Goal: Task Accomplishment & Management: Manage account settings

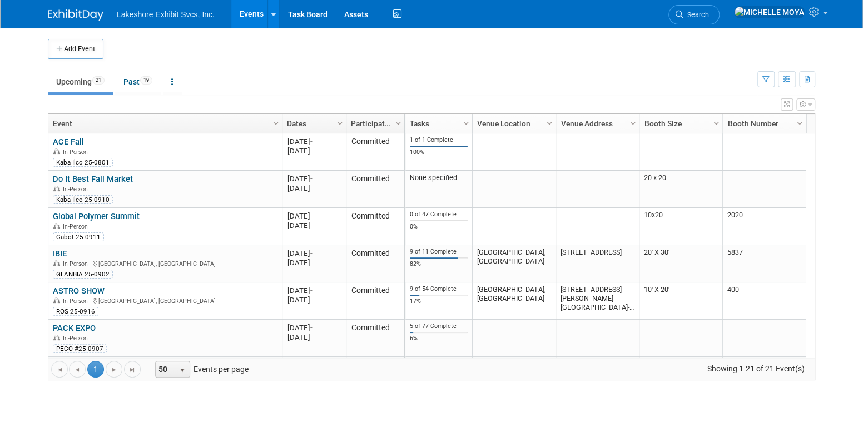
click at [245, 12] on link "Events" at bounding box center [251, 14] width 41 height 28
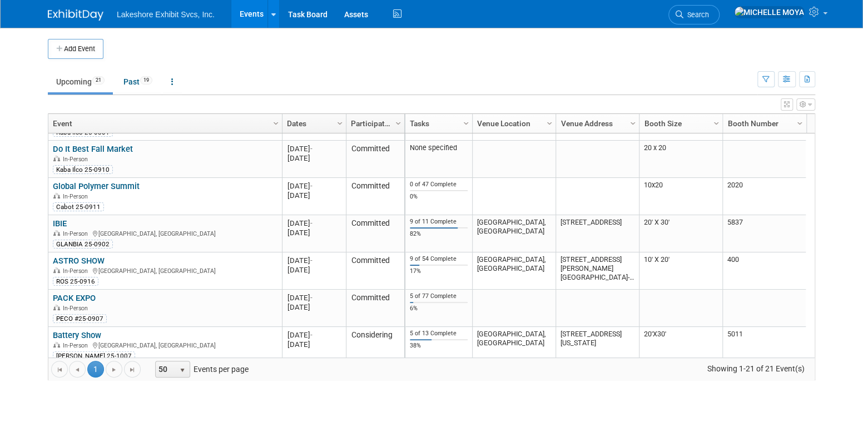
click at [86, 297] on link "PACK EXPO" at bounding box center [74, 298] width 43 height 10
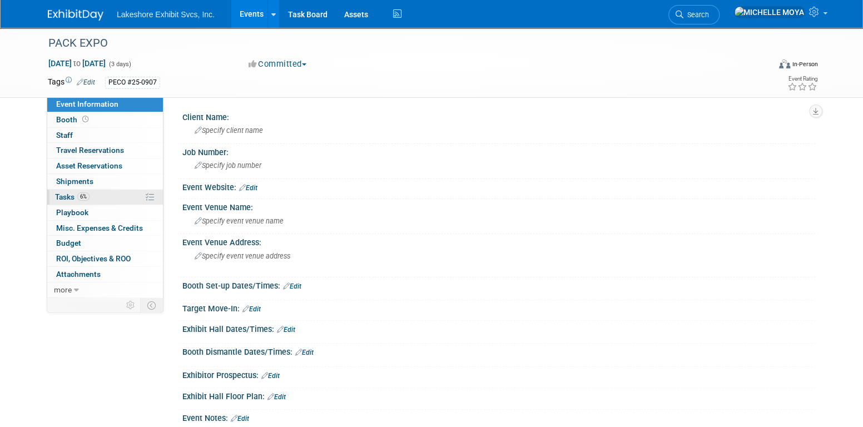
click at [87, 198] on span "6%" at bounding box center [83, 196] width 12 height 8
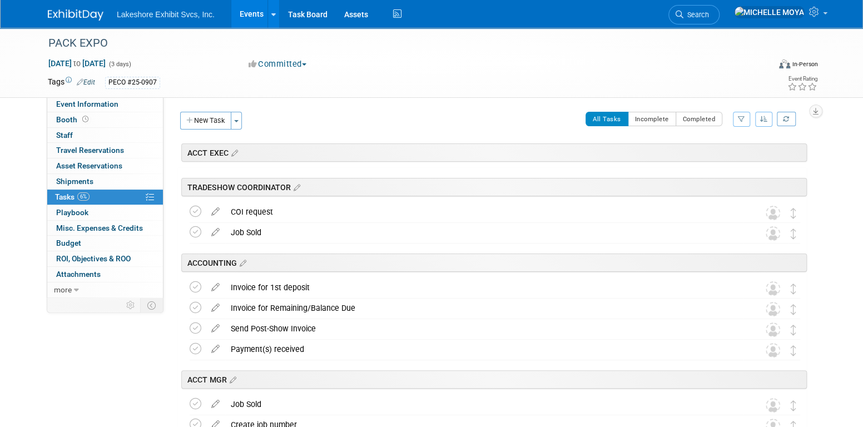
click at [742, 122] on button "button" at bounding box center [741, 119] width 17 height 15
click at [715, 156] on select "-- Select Assignee -- All unassigned tasks Assigned to me Amanda Koss Dave Desa…" at bounding box center [696, 155] width 92 height 16
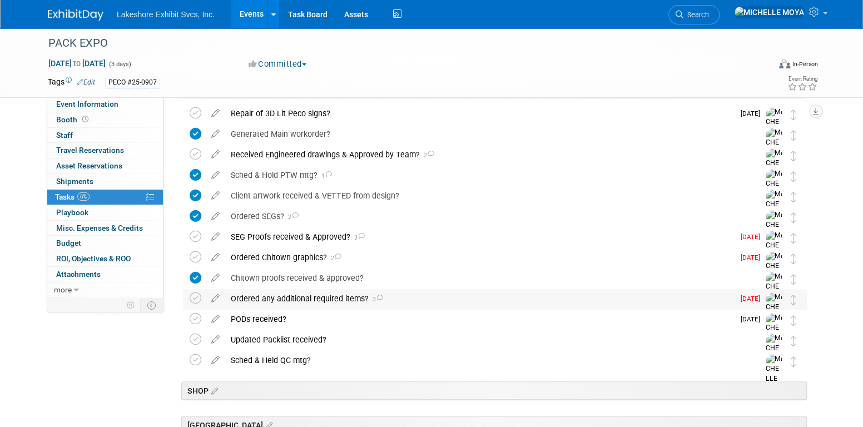
scroll to position [278, 0]
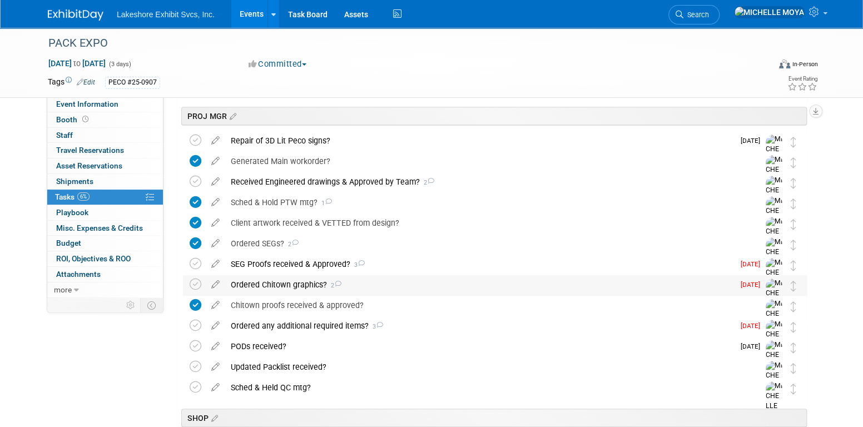
click at [366, 289] on div "Ordered Chitown graphics? 2" at bounding box center [479, 284] width 509 height 19
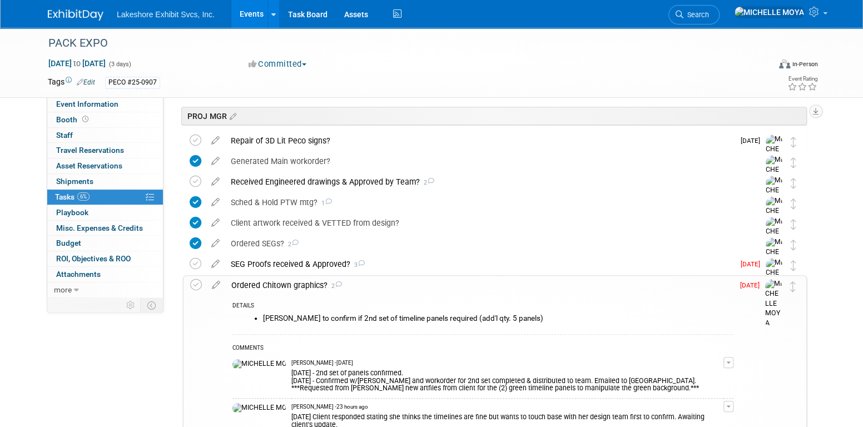
click at [366, 289] on div "Ordered Chitown graphics? 2" at bounding box center [480, 285] width 508 height 19
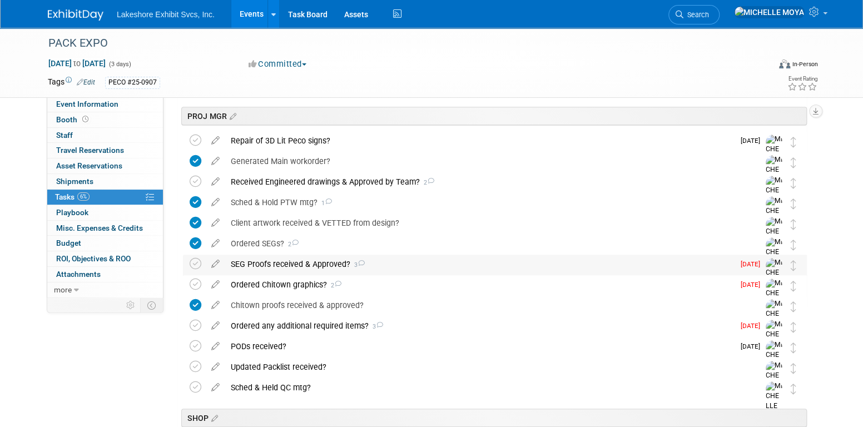
click at [380, 266] on div "SEG Proofs received & Approved? 3" at bounding box center [479, 264] width 509 height 19
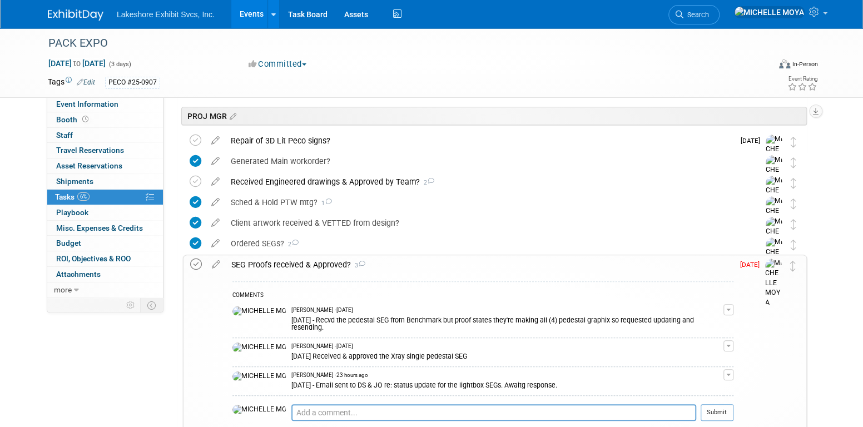
click at [194, 263] on icon at bounding box center [196, 265] width 12 height 12
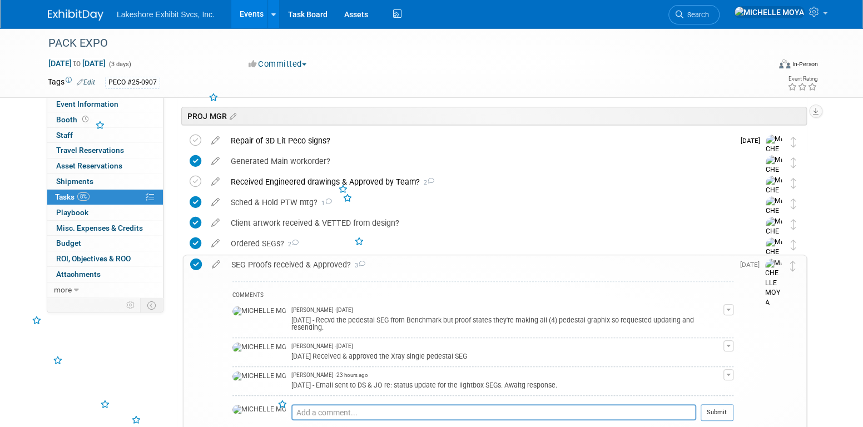
click at [295, 262] on div "SEG Proofs received & Approved? 3" at bounding box center [480, 264] width 508 height 19
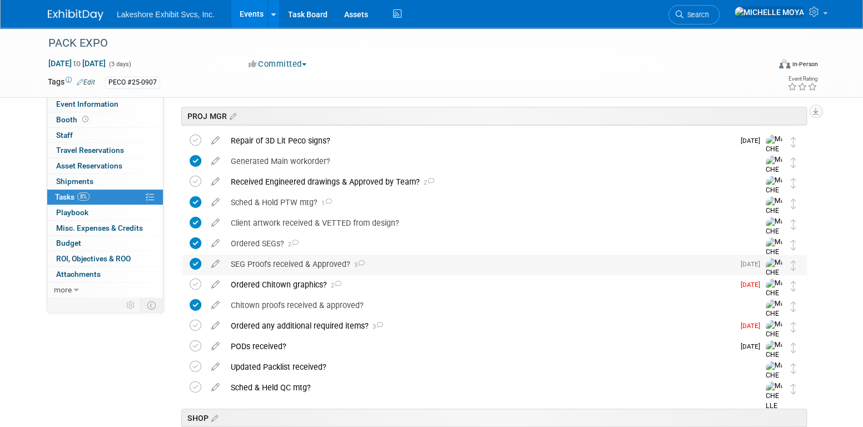
click at [300, 262] on div "SEG Proofs received & Approved? 3" at bounding box center [479, 264] width 509 height 19
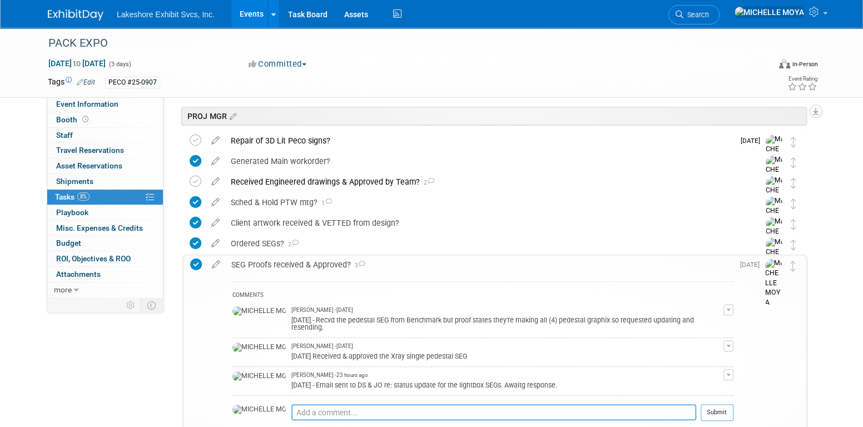
click at [292, 404] on textarea at bounding box center [494, 412] width 405 height 16
type textarea "8.13.25 - Mark F confirmed whse bringing existing graphic to Benchmark"
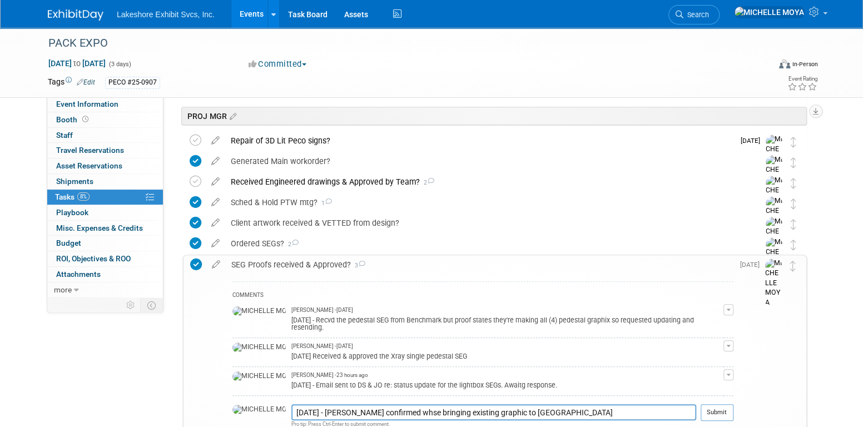
click at [713, 404] on button "Submit" at bounding box center [717, 412] width 33 height 17
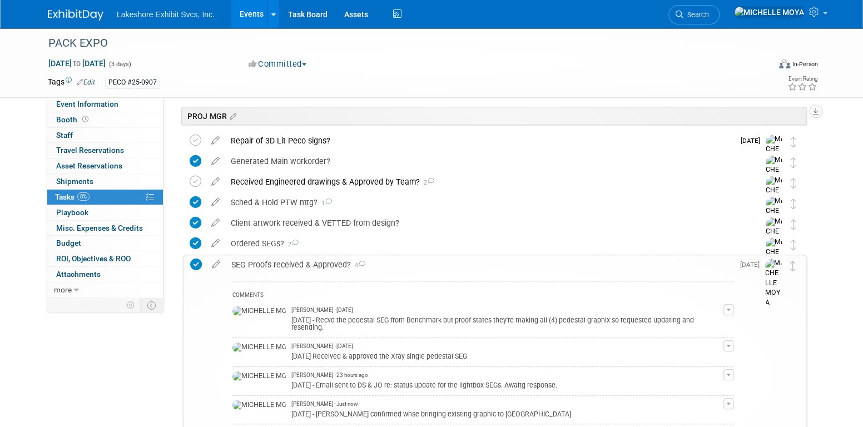
click at [327, 264] on div "SEG Proofs received & Approved? 4" at bounding box center [480, 264] width 508 height 19
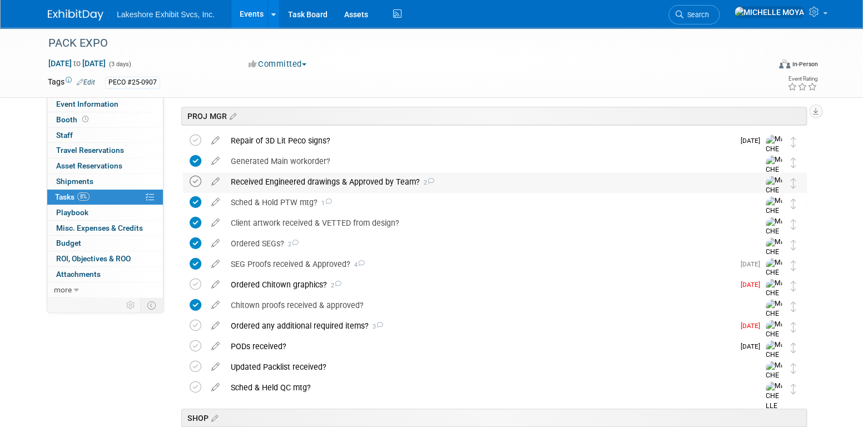
click at [199, 182] on icon at bounding box center [196, 182] width 12 height 12
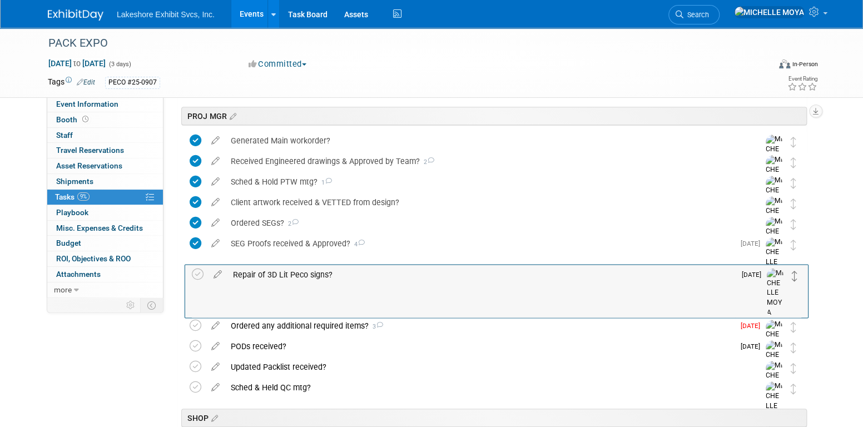
drag, startPoint x: 791, startPoint y: 140, endPoint x: 792, endPoint y: 272, distance: 132.4
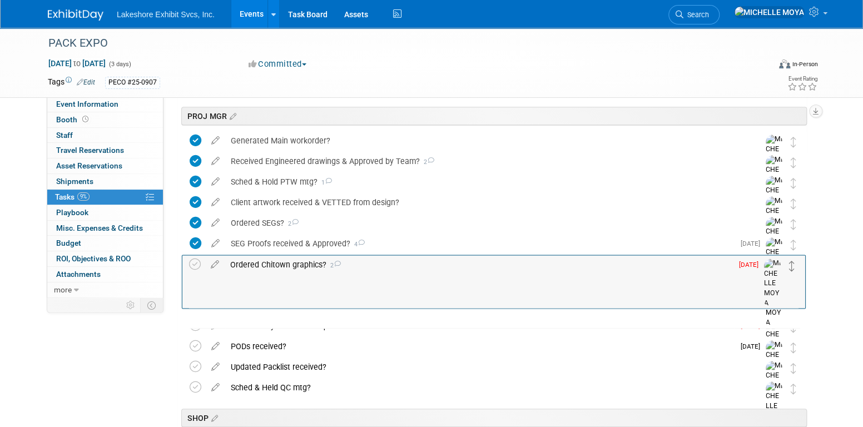
drag, startPoint x: 796, startPoint y: 285, endPoint x: 794, endPoint y: 261, distance: 24.0
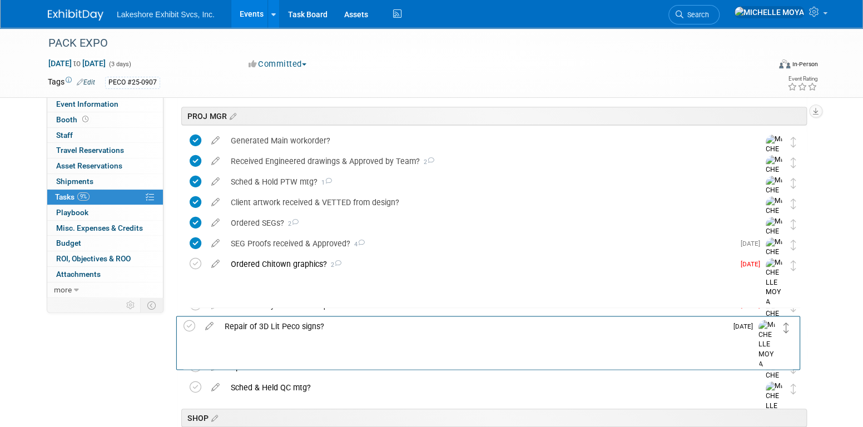
drag, startPoint x: 792, startPoint y: 284, endPoint x: 786, endPoint y: 325, distance: 41.5
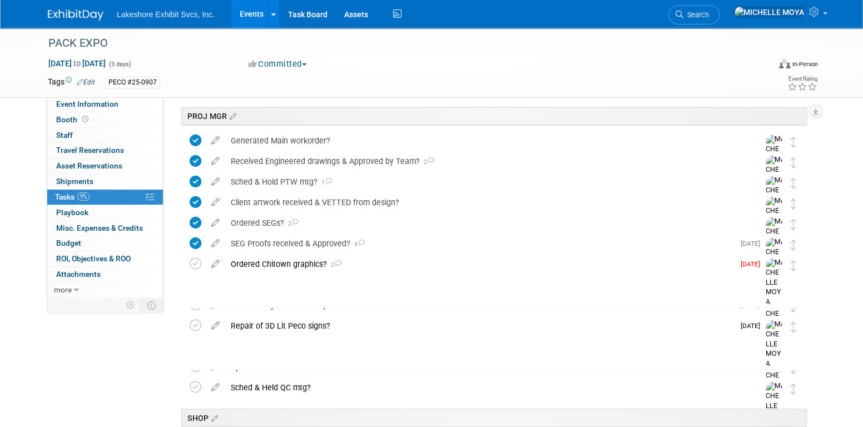
click at [327, 283] on div "Chitown proofs received & approved?" at bounding box center [484, 284] width 519 height 19
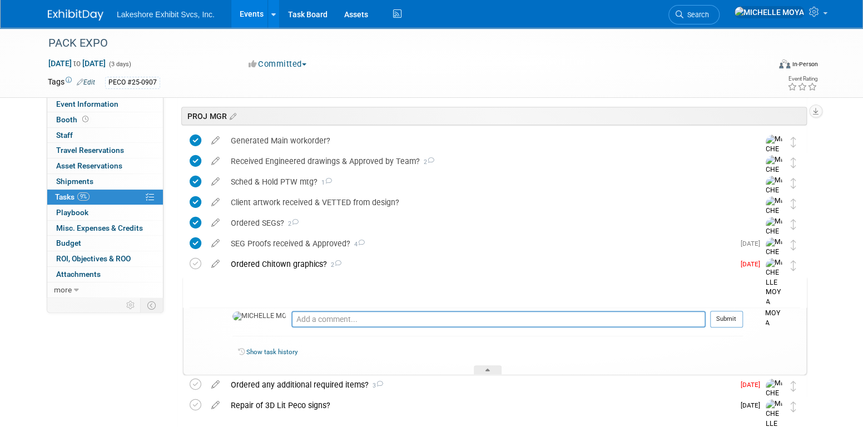
click at [327, 283] on div "Chitown proofs received & approved?" at bounding box center [484, 285] width 517 height 19
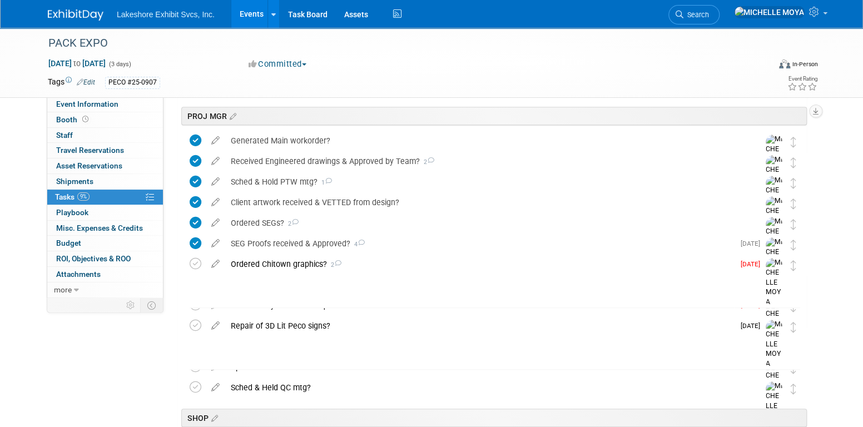
click at [199, 283] on icon at bounding box center [196, 285] width 12 height 12
click at [198, 264] on icon at bounding box center [196, 264] width 12 height 12
click at [269, 262] on div "Ordered Chitown graphics? 2" at bounding box center [479, 264] width 509 height 19
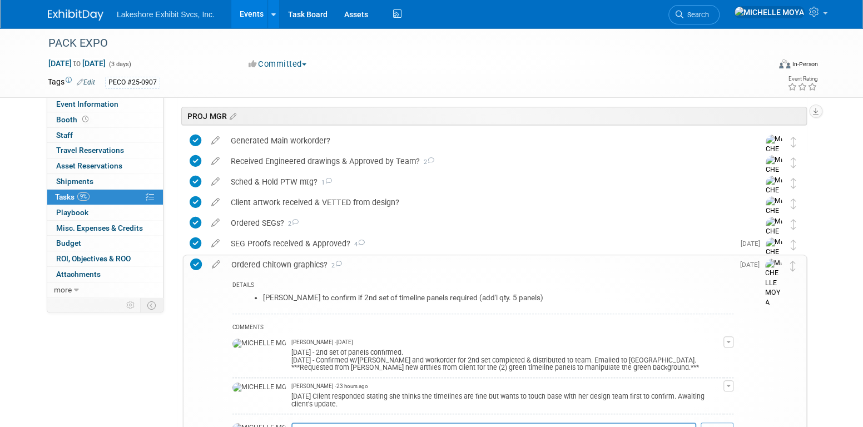
click at [275, 262] on div "Ordered Chitown graphics? 2" at bounding box center [480, 264] width 508 height 19
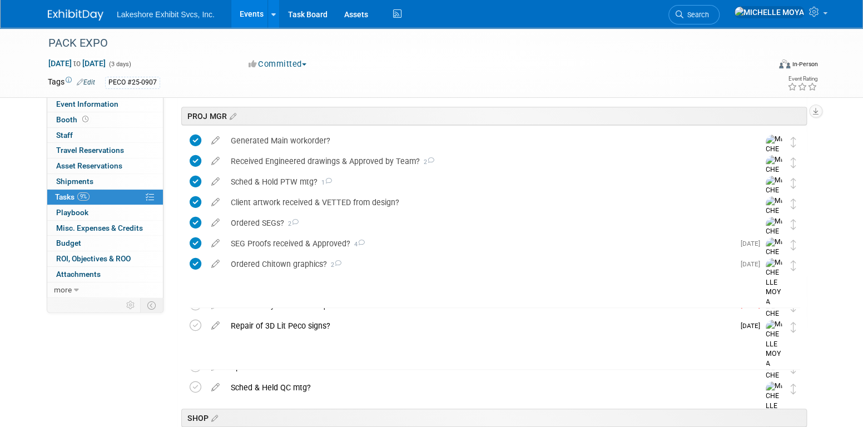
click at [275, 285] on div "Chitown proofs received & approved?" at bounding box center [484, 284] width 519 height 19
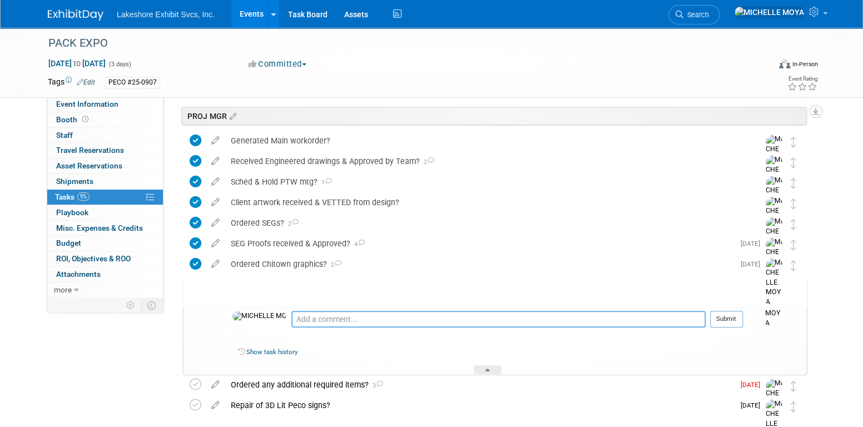
drag, startPoint x: 275, startPoint y: 285, endPoint x: 286, endPoint y: 323, distance: 39.8
click at [292, 323] on textarea at bounding box center [499, 319] width 414 height 17
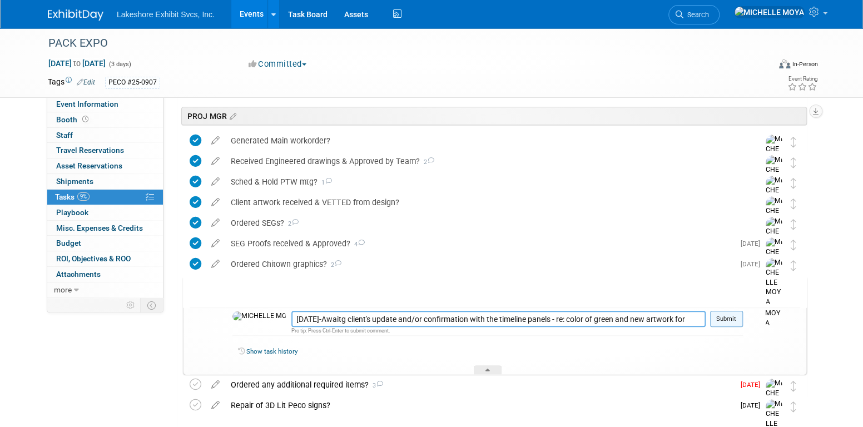
type textarea "8.13.25-Awaitg client's update and/or confirmation with the timeline panels - r…"
click at [734, 315] on button "Submit" at bounding box center [726, 319] width 33 height 17
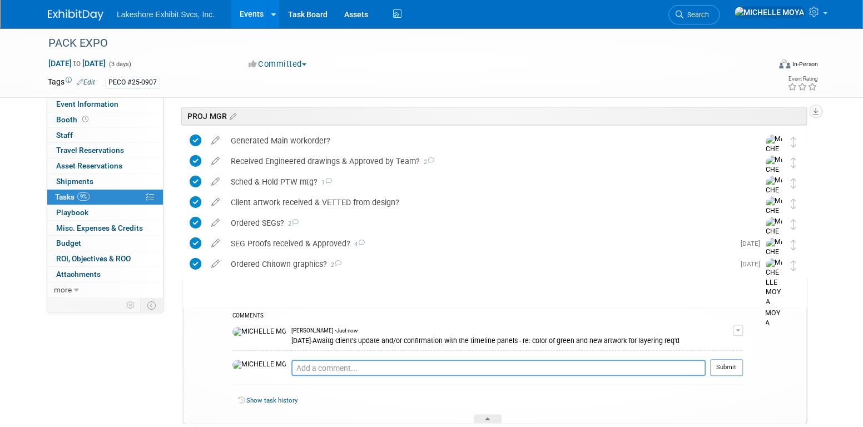
click at [314, 287] on div "Chitown proofs received & approved? 1" at bounding box center [484, 285] width 517 height 19
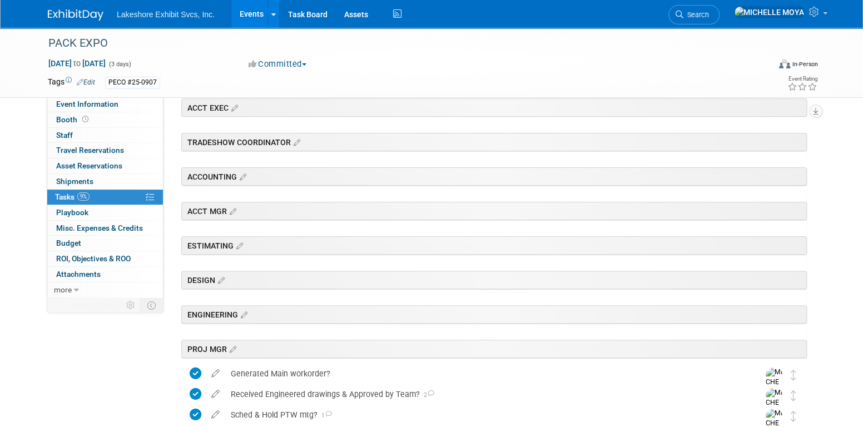
scroll to position [0, 0]
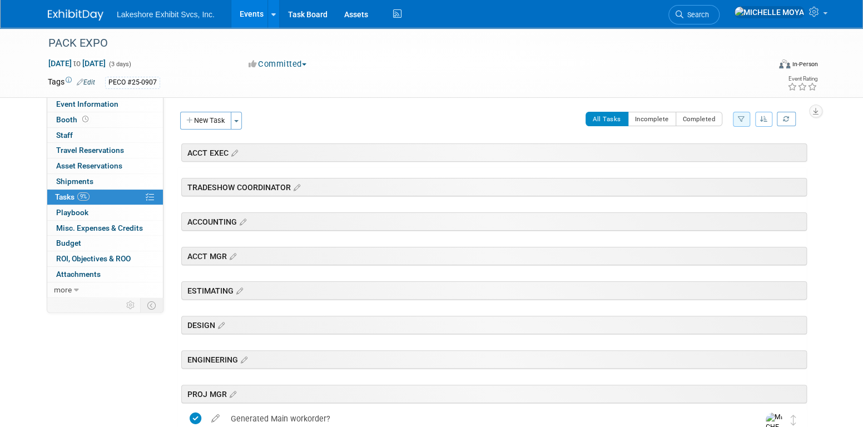
click at [252, 17] on link "Events" at bounding box center [251, 14] width 41 height 28
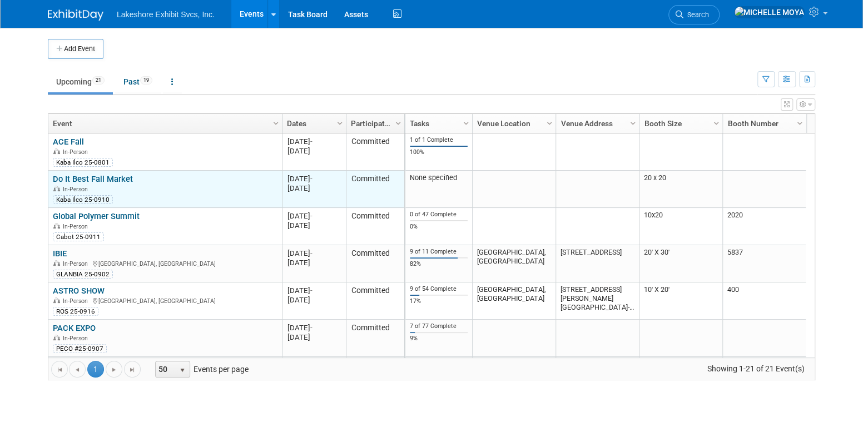
scroll to position [66, 0]
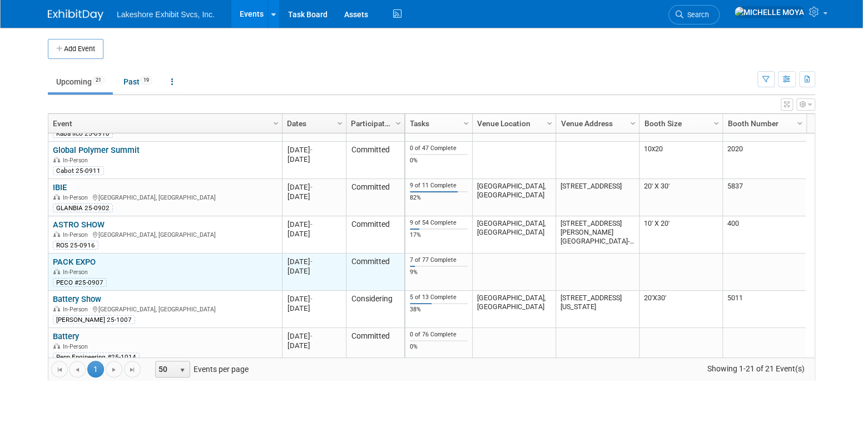
click at [79, 261] on link "PACK EXPO" at bounding box center [74, 262] width 43 height 10
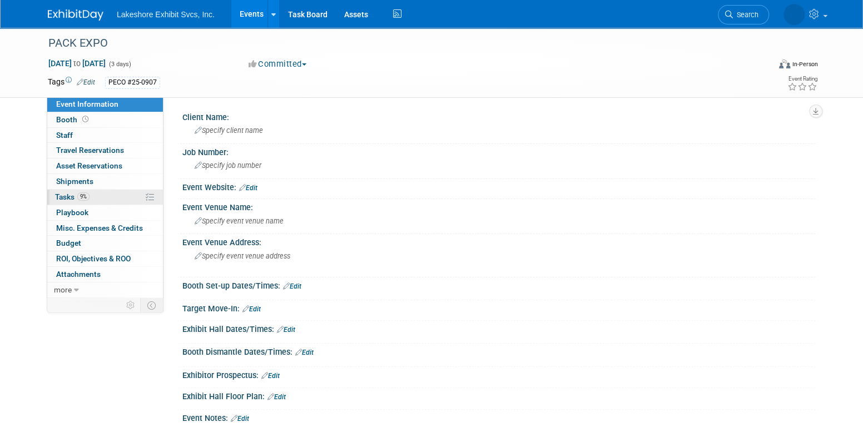
click at [91, 196] on link "9% Tasks 9%" at bounding box center [105, 197] width 116 height 15
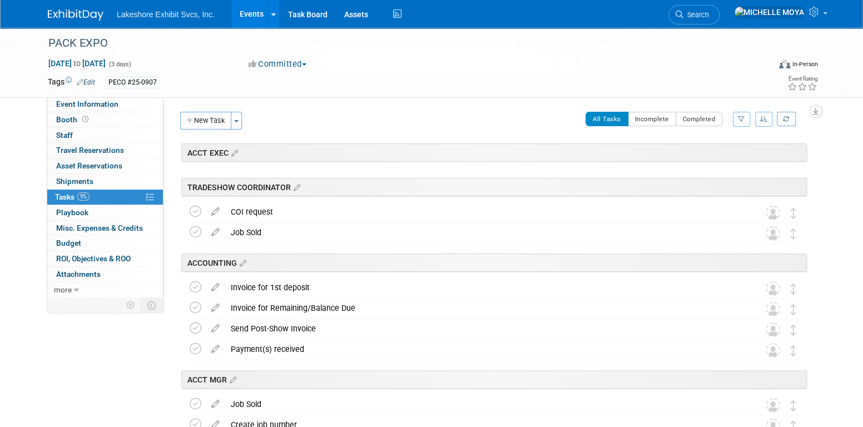
click at [741, 121] on icon "button" at bounding box center [741, 119] width 7 height 7
click at [720, 154] on select "-- Select Assignee -- All unassigned tasks Assigned to me Amanda Koss Dave Desa…" at bounding box center [696, 155] width 92 height 16
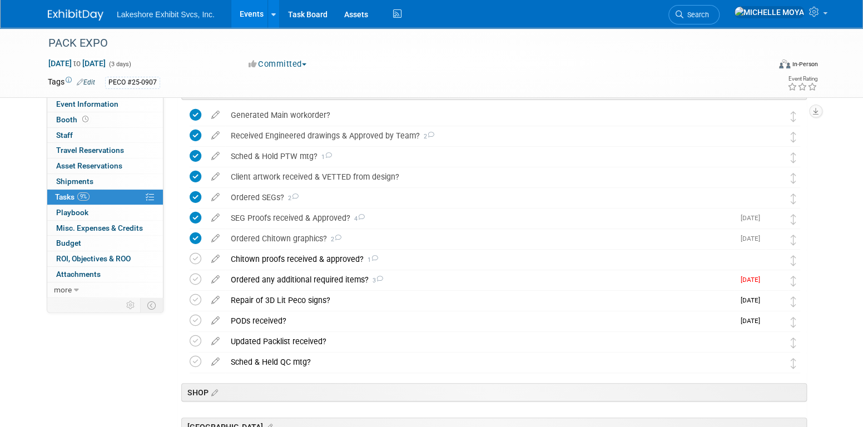
scroll to position [278, 0]
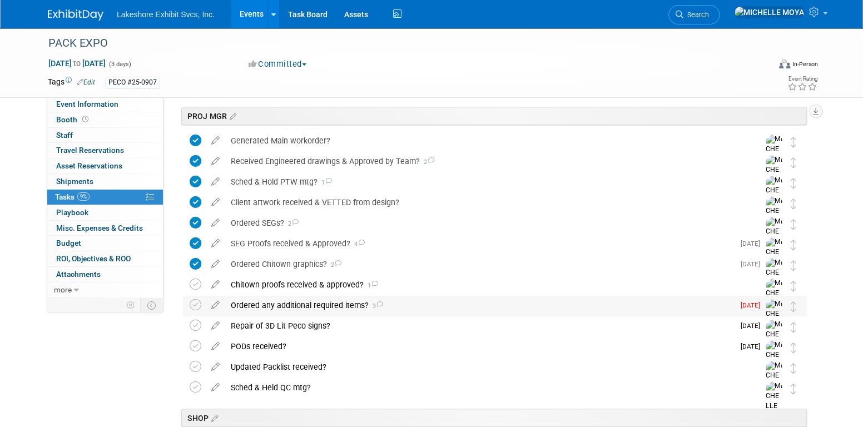
click at [329, 304] on div "Ordered any additional required items? 3" at bounding box center [479, 305] width 509 height 19
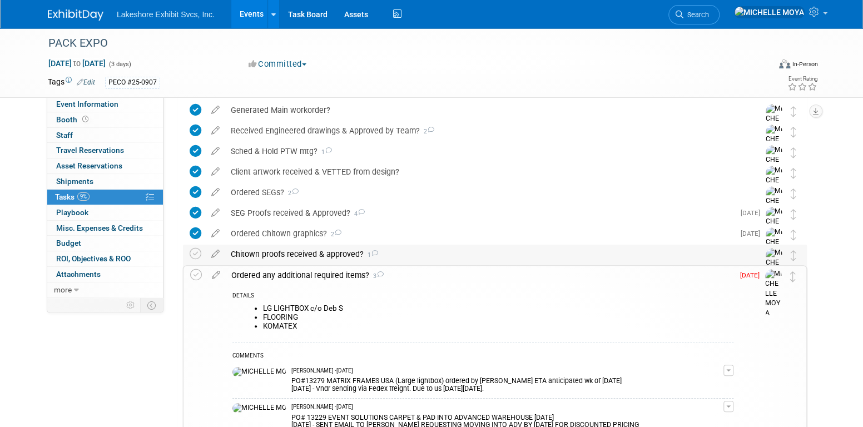
scroll to position [334, 0]
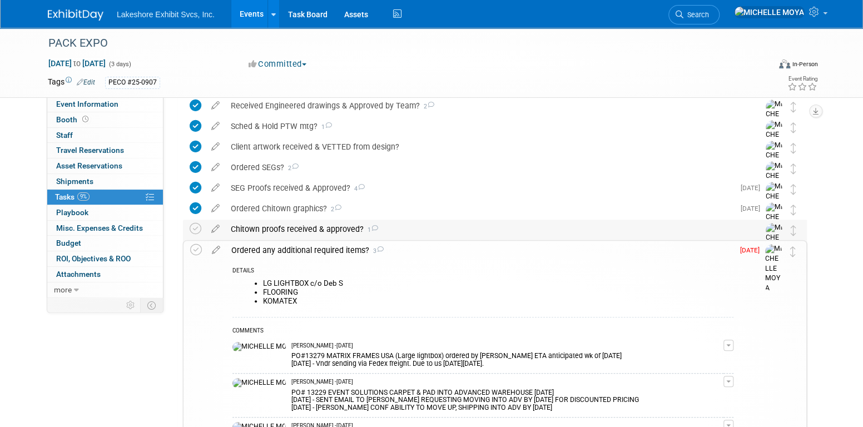
click at [337, 233] on div "Chitown proofs received & approved? 1" at bounding box center [484, 229] width 519 height 19
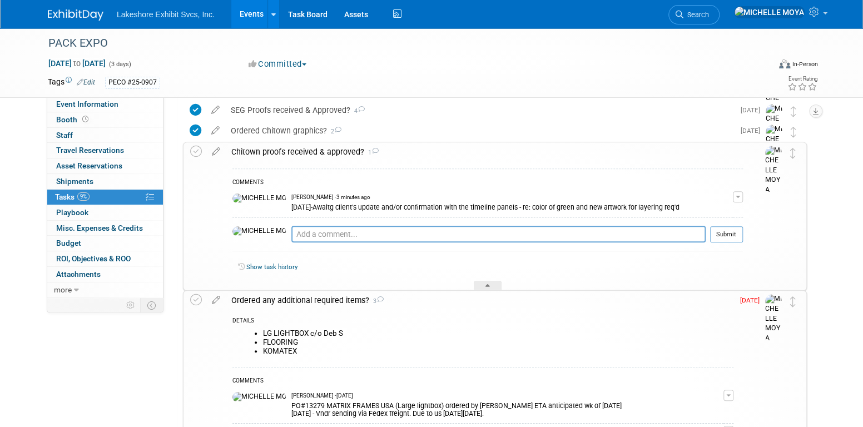
scroll to position [391, 0]
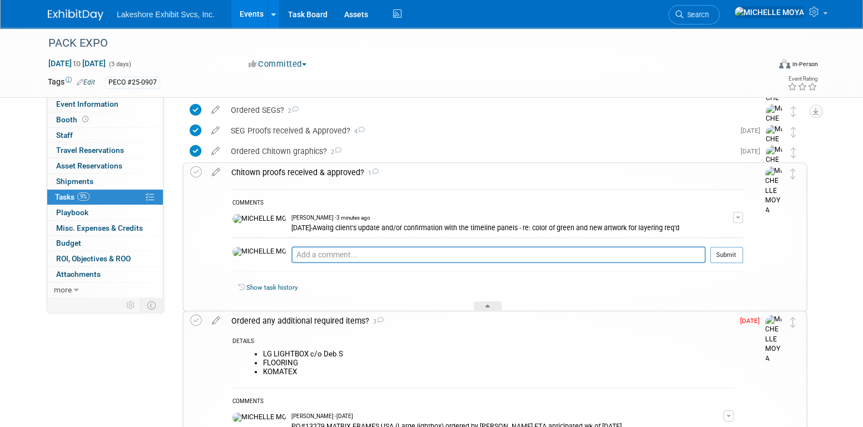
click at [285, 175] on div "Chitown proofs received & approved? 1" at bounding box center [484, 172] width 517 height 19
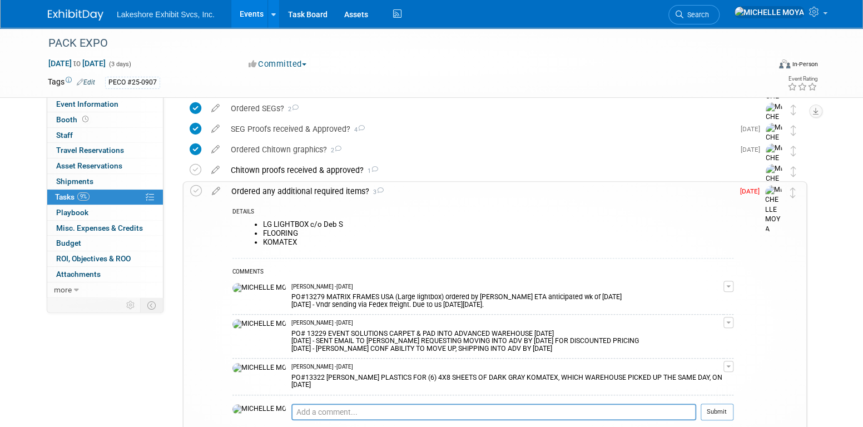
scroll to position [394, 0]
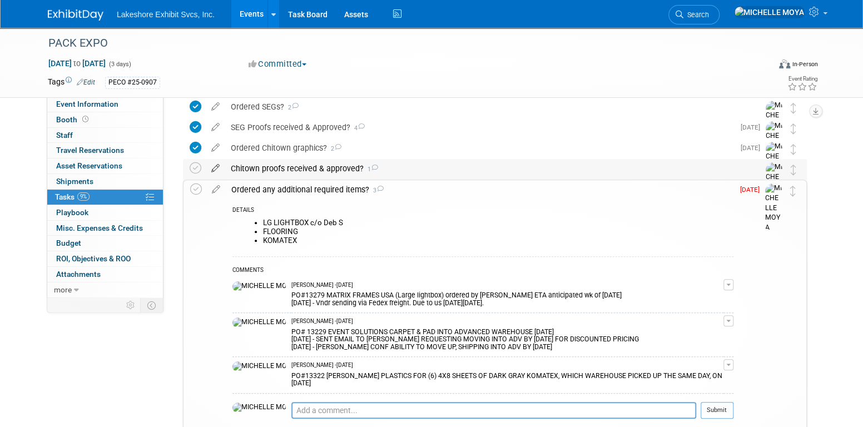
click at [215, 166] on icon at bounding box center [215, 166] width 19 height 14
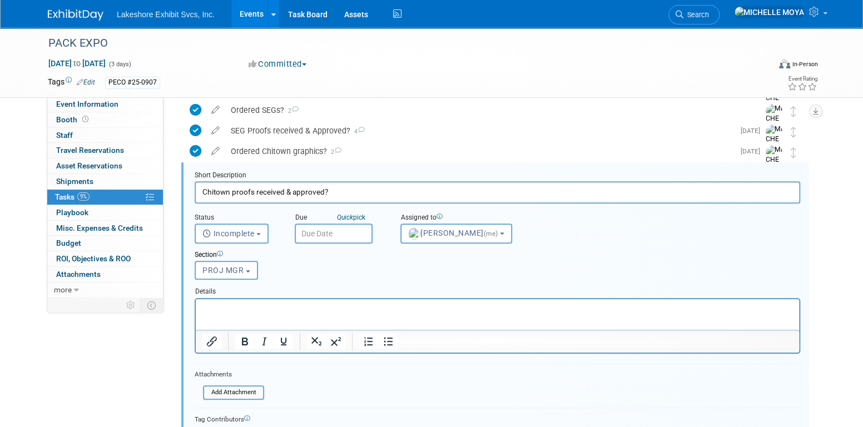
scroll to position [391, 0]
click at [311, 151] on div "Ordered Chitown graphics? 2" at bounding box center [479, 151] width 509 height 19
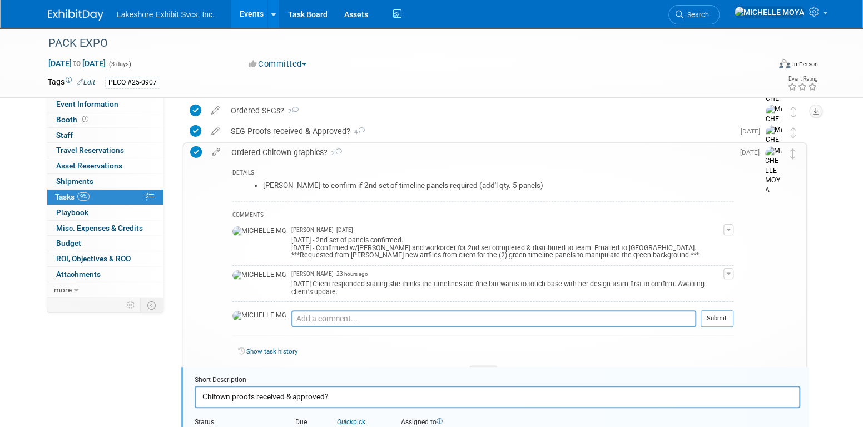
click at [303, 151] on div "Ordered Chitown graphics? 2" at bounding box center [480, 152] width 508 height 19
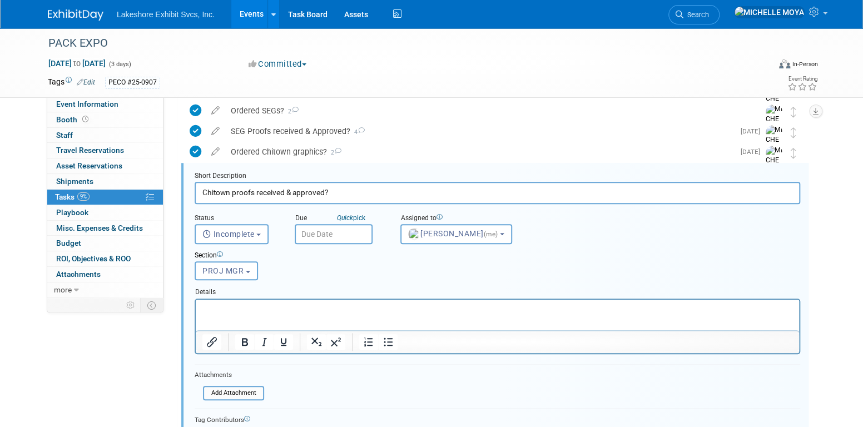
click at [332, 226] on input "text" at bounding box center [334, 234] width 78 height 20
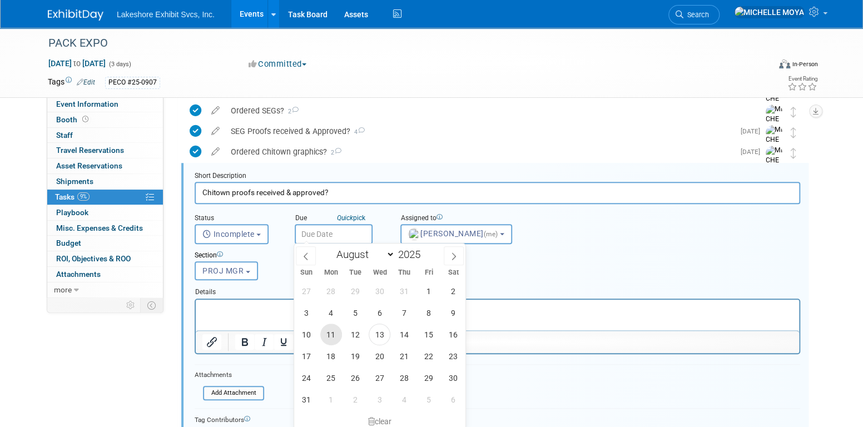
click at [334, 335] on span "11" at bounding box center [331, 335] width 22 height 22
type input "Aug 11, 2025"
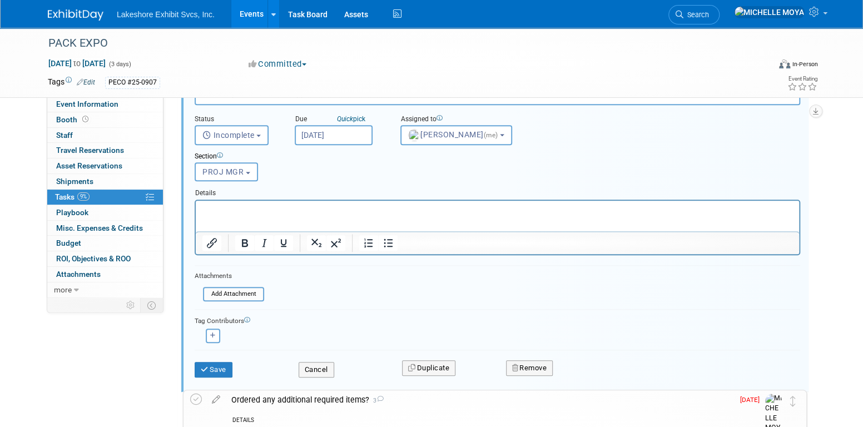
scroll to position [502, 0]
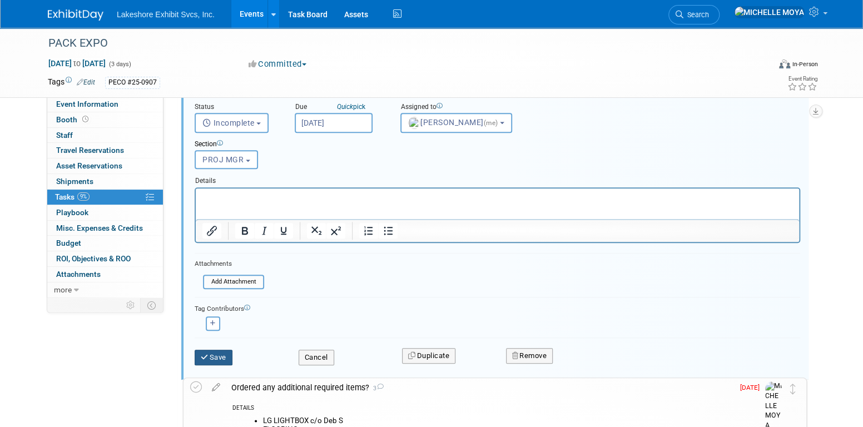
click at [228, 355] on button "Save" at bounding box center [214, 358] width 38 height 16
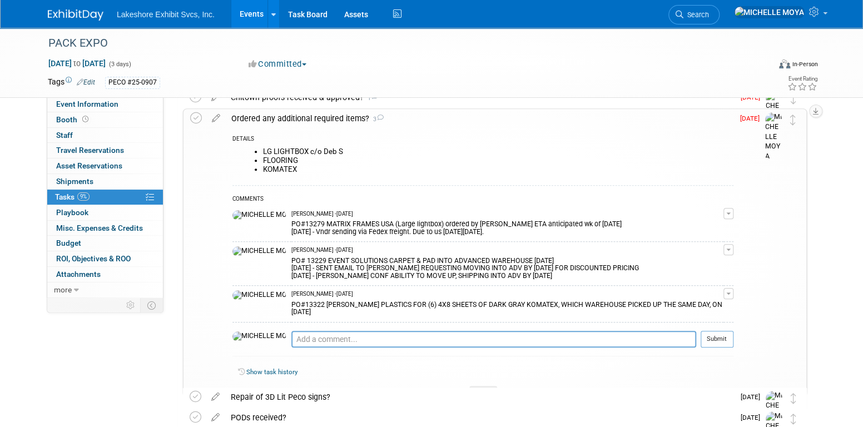
scroll to position [446, 0]
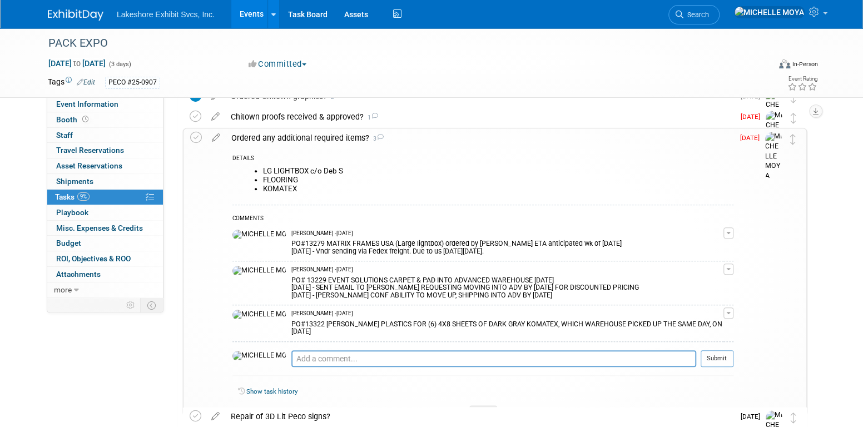
click at [333, 139] on div "Ordered any additional required items? 3" at bounding box center [480, 138] width 508 height 19
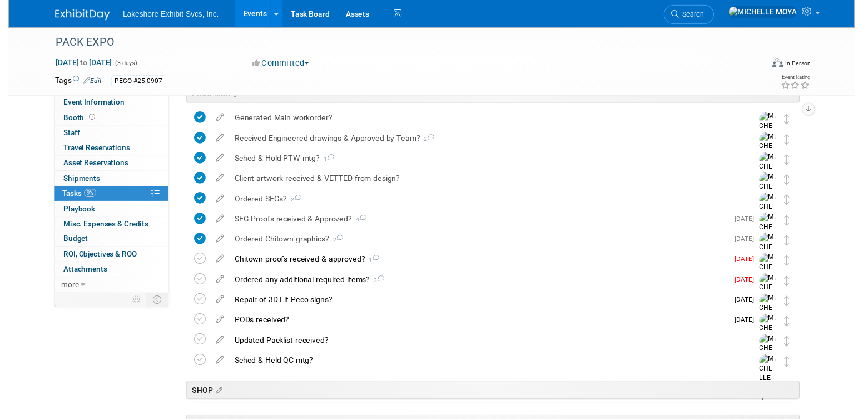
scroll to position [279, 0]
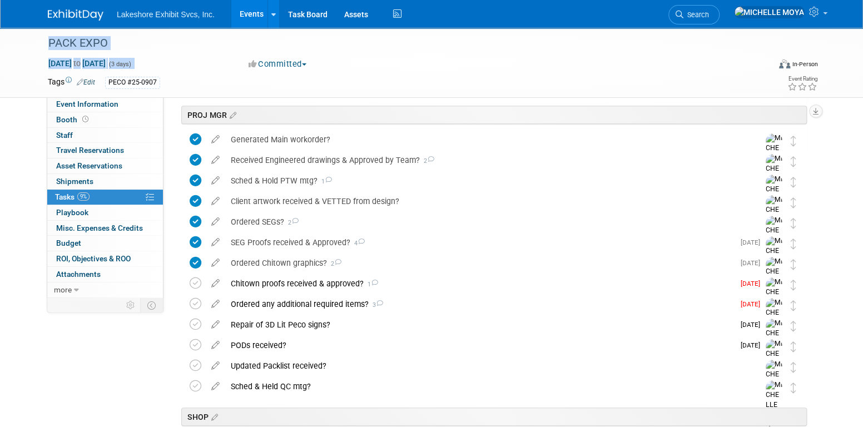
drag, startPoint x: 624, startPoint y: 56, endPoint x: 566, endPoint y: 57, distance: 57.9
click at [566, 57] on div "PACK EXPO Sep 29, 2025 to Oct 1, 2025 (3 days) Sep 29, 2025 to Oct 1, 2025 Comm…" at bounding box center [432, 63] width 784 height 70
click at [285, 362] on div "Updated Packlist received?" at bounding box center [484, 366] width 519 height 19
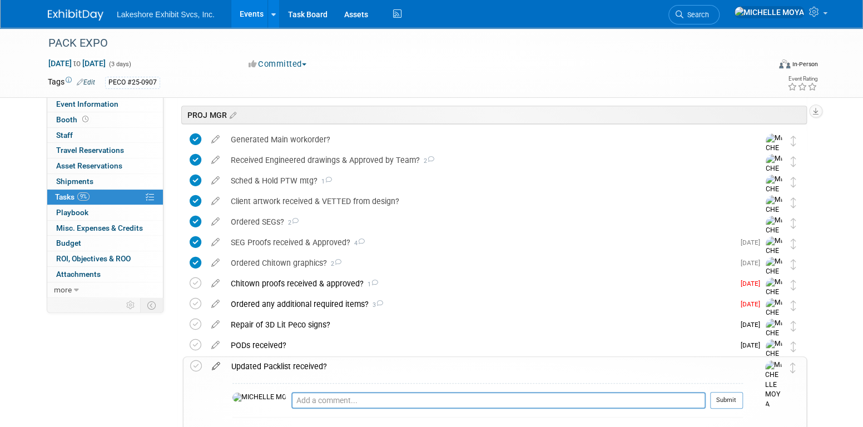
click at [218, 366] on icon at bounding box center [215, 364] width 19 height 14
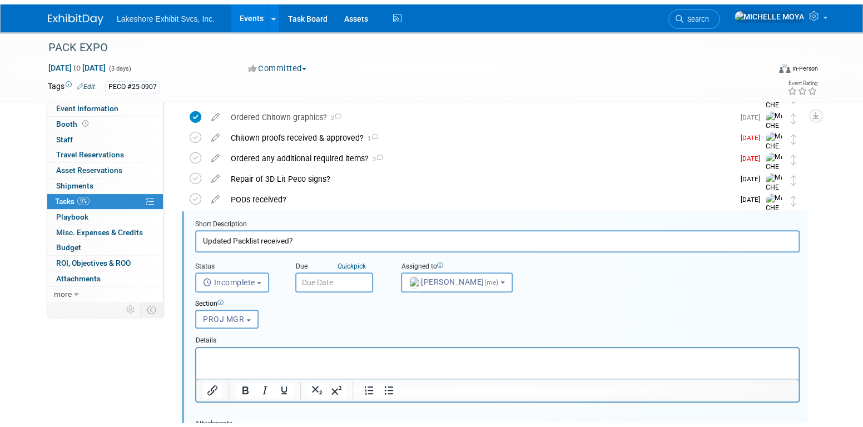
scroll to position [473, 0]
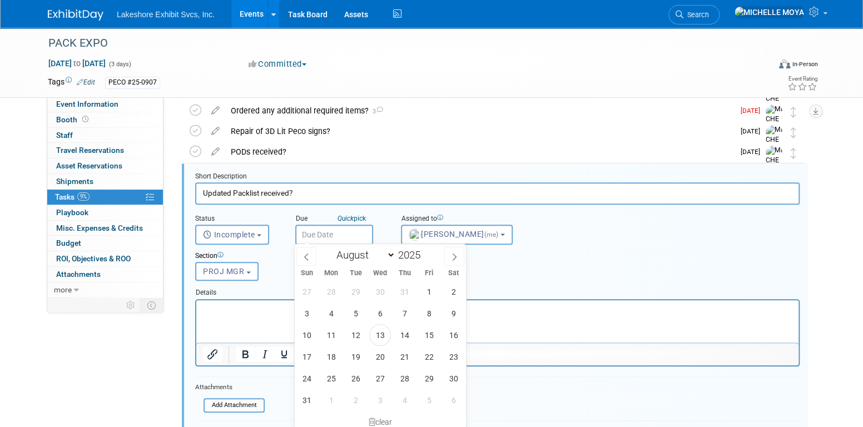
click at [327, 233] on input "text" at bounding box center [334, 235] width 78 height 20
click at [338, 354] on span "18" at bounding box center [331, 357] width 22 height 22
type input "Aug 18, 2025"
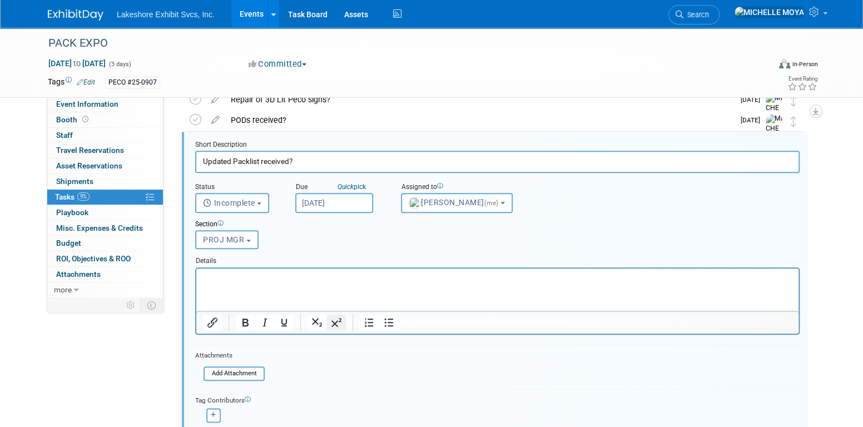
scroll to position [529, 0]
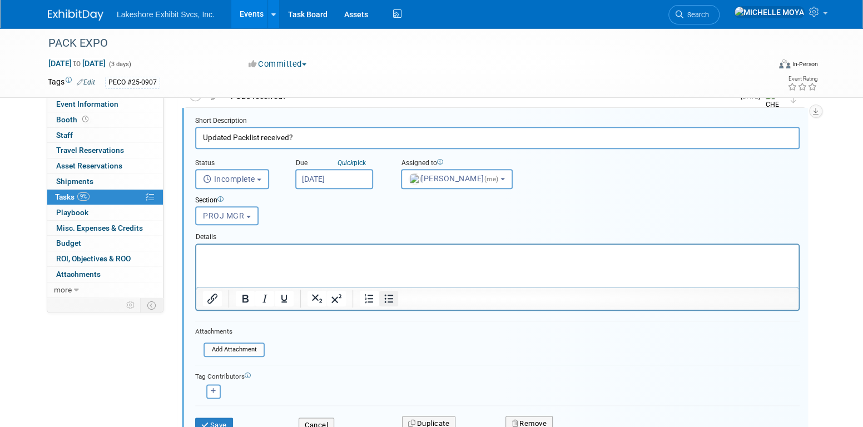
click at [389, 292] on icon "Bullet list" at bounding box center [388, 298] width 13 height 13
click at [221, 418] on button "Save" at bounding box center [214, 426] width 38 height 16
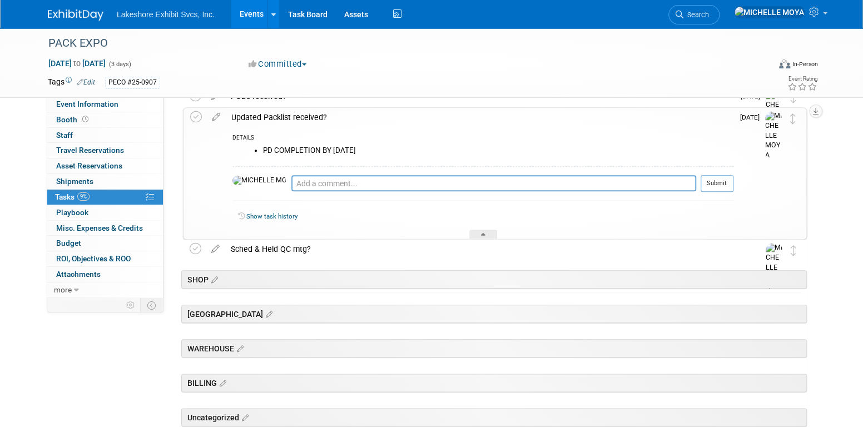
click at [262, 120] on div "Updated Packlist received?" at bounding box center [480, 117] width 508 height 19
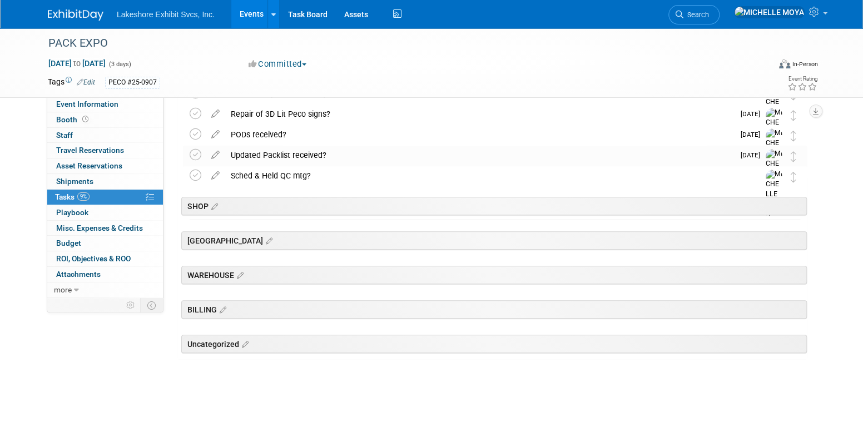
scroll to position [490, 0]
click at [272, 174] on div "Sched & Held QC mtg?" at bounding box center [484, 176] width 519 height 19
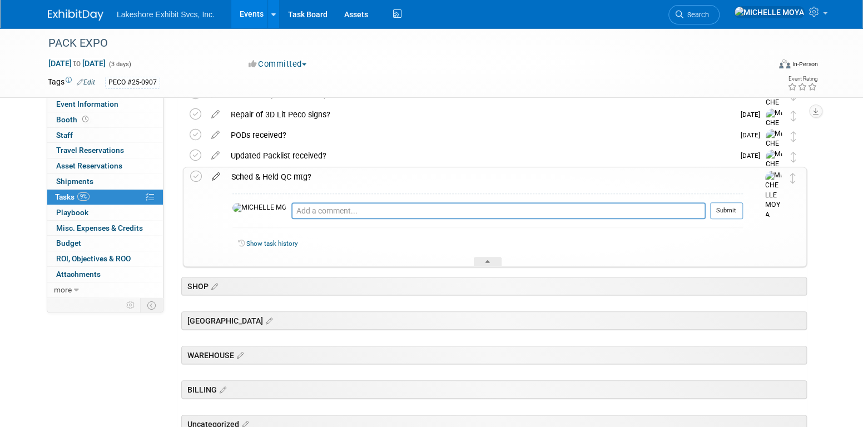
click at [217, 176] on icon at bounding box center [215, 174] width 19 height 14
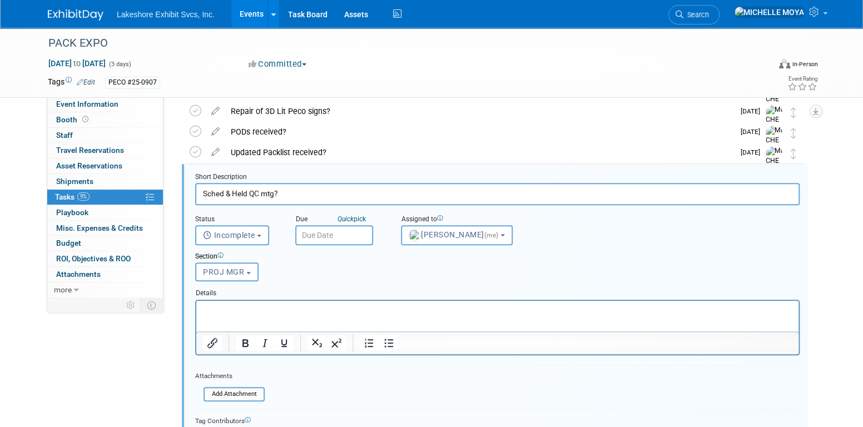
scroll to position [493, 0]
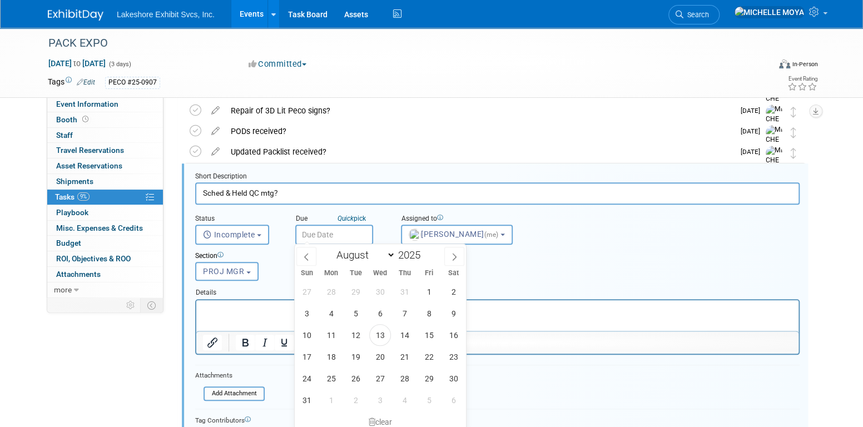
click at [337, 229] on input "text" at bounding box center [334, 235] width 78 height 20
click at [381, 356] on span "20" at bounding box center [380, 357] width 22 height 22
type input "Aug 20, 2025"
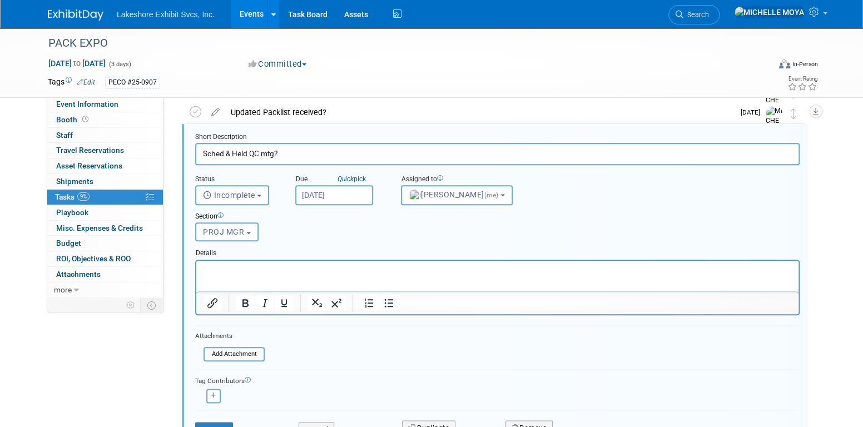
scroll to position [605, 0]
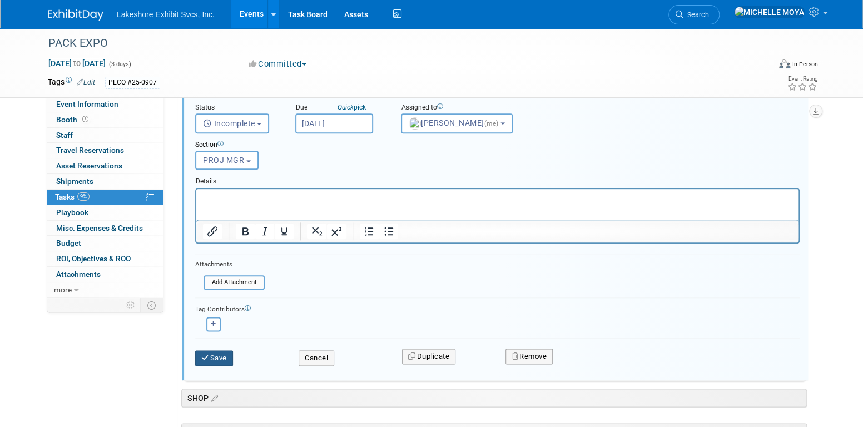
click at [217, 356] on button "Save" at bounding box center [214, 359] width 38 height 16
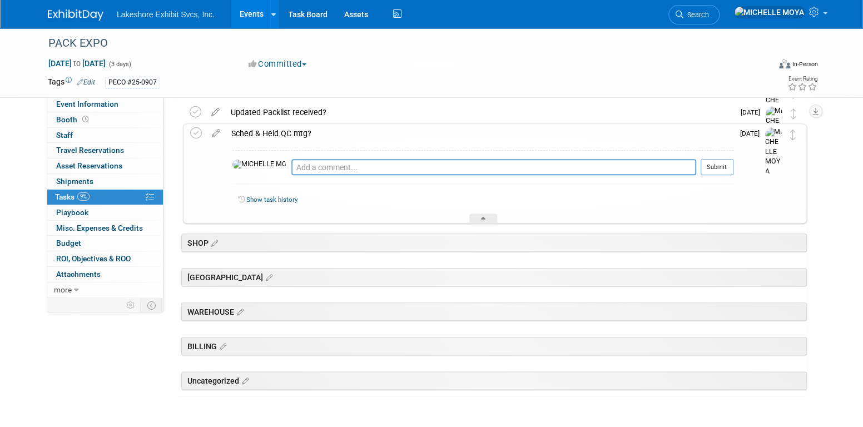
scroll to position [457, 0]
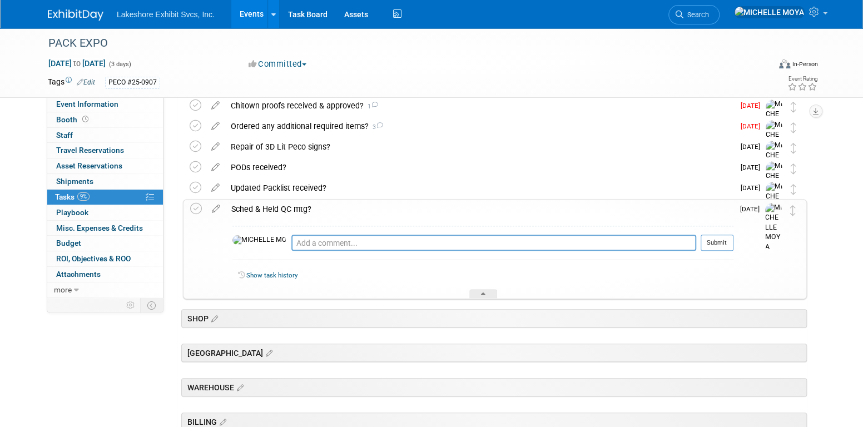
click at [289, 211] on div "Sched & Held QC mtg?" at bounding box center [480, 209] width 508 height 19
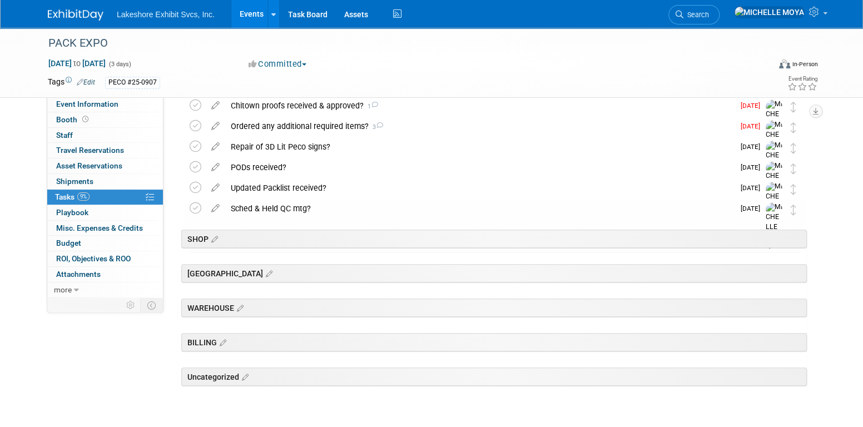
click at [290, 209] on div "Sched & Held QC mtg?" at bounding box center [479, 208] width 509 height 19
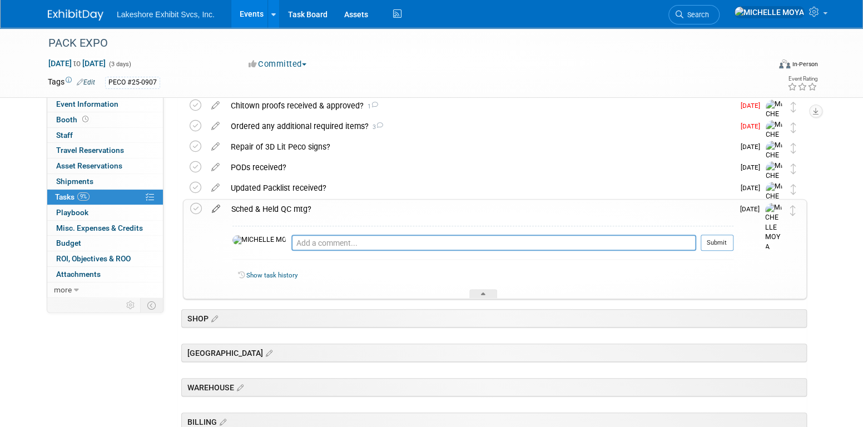
click at [215, 205] on icon at bounding box center [215, 207] width 19 height 14
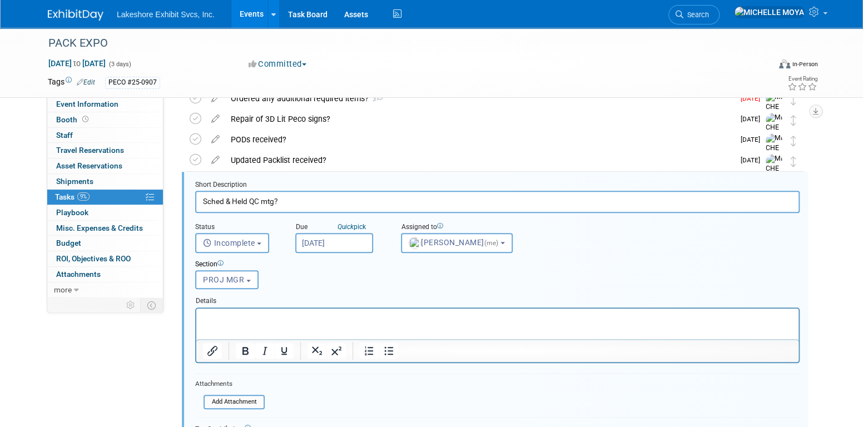
scroll to position [493, 0]
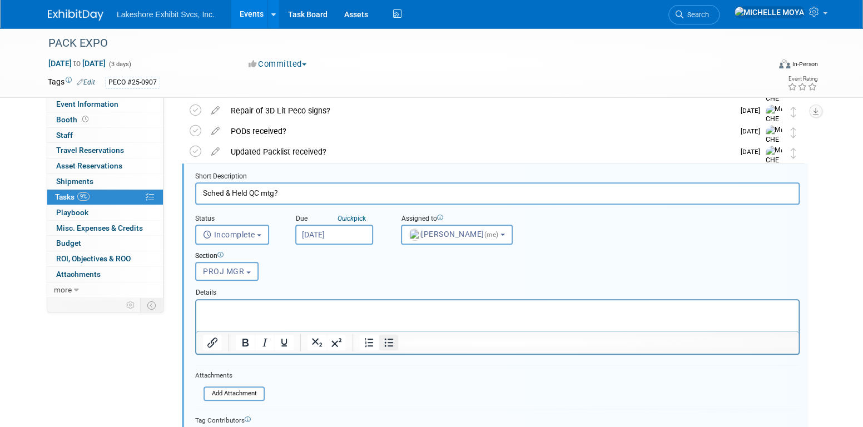
click at [386, 338] on icon "Bullet list" at bounding box center [388, 342] width 13 height 13
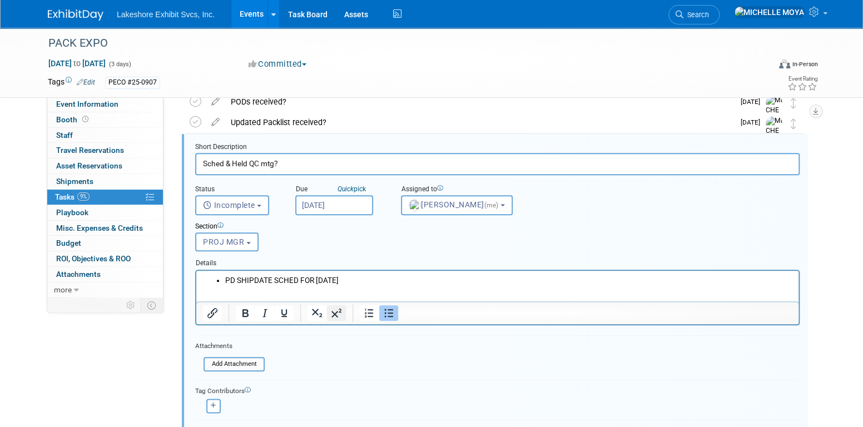
scroll to position [549, 0]
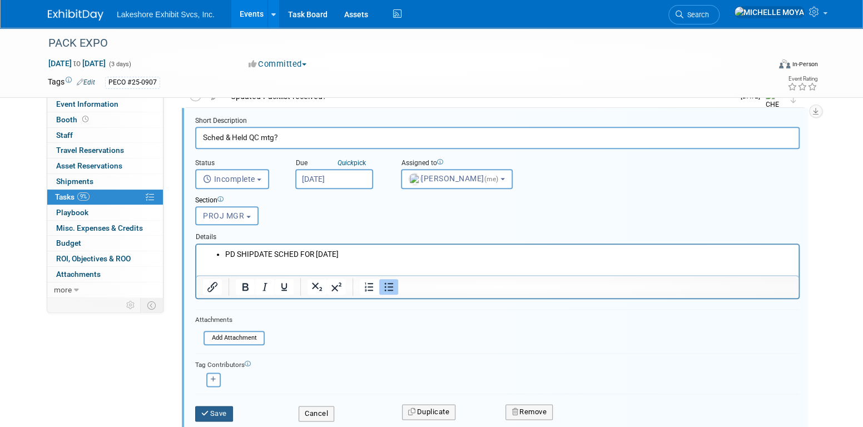
click at [214, 412] on button "Save" at bounding box center [214, 414] width 38 height 16
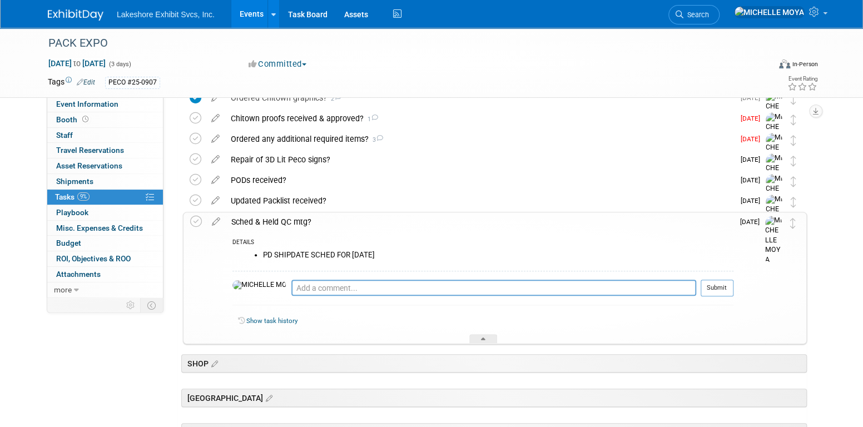
scroll to position [438, 0]
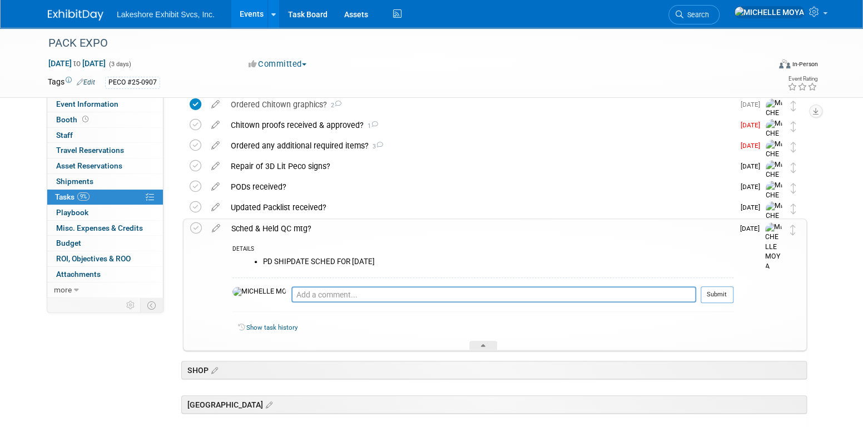
click at [298, 229] on div "Sched & Held QC mtg?" at bounding box center [480, 228] width 508 height 19
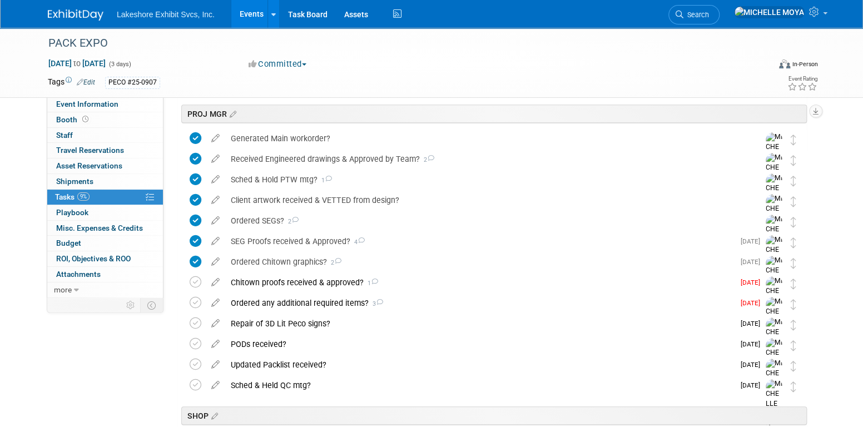
scroll to position [271, 0]
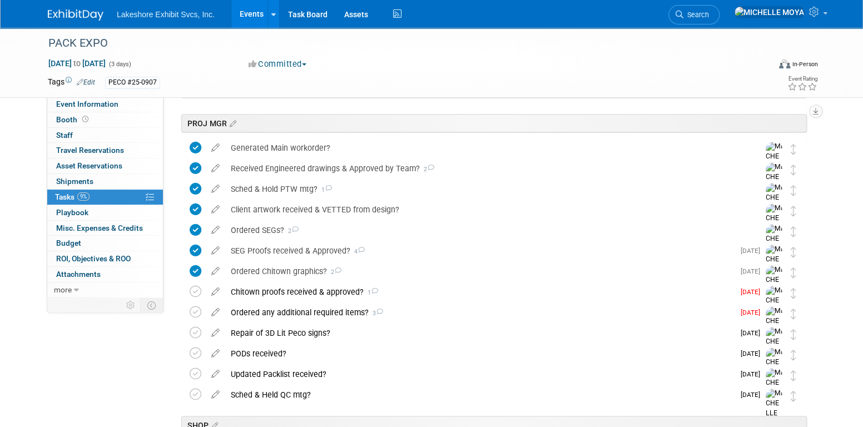
click at [249, 12] on link "Events" at bounding box center [251, 14] width 41 height 28
